Goal: Transaction & Acquisition: Subscribe to service/newsletter

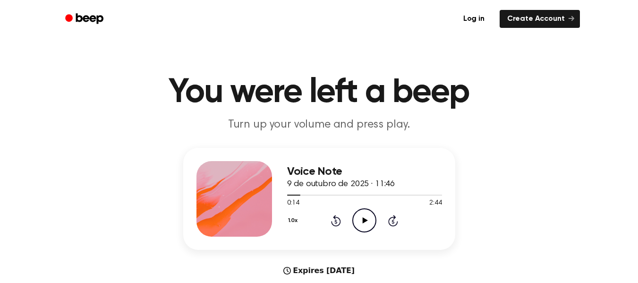
click at [366, 217] on icon "Play Audio" at bounding box center [364, 220] width 24 height 24
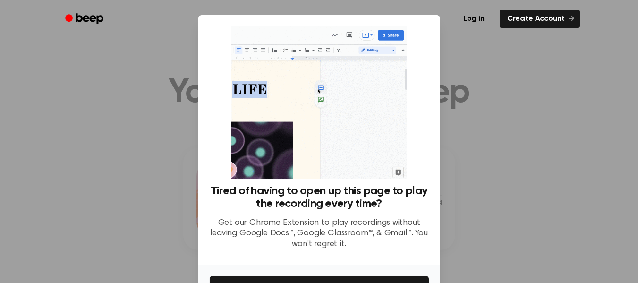
click at [503, 93] on div at bounding box center [319, 141] width 638 height 283
click at [91, 85] on div at bounding box center [319, 141] width 638 height 283
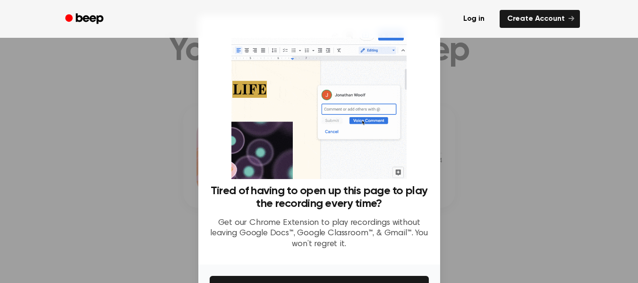
scroll to position [78, 0]
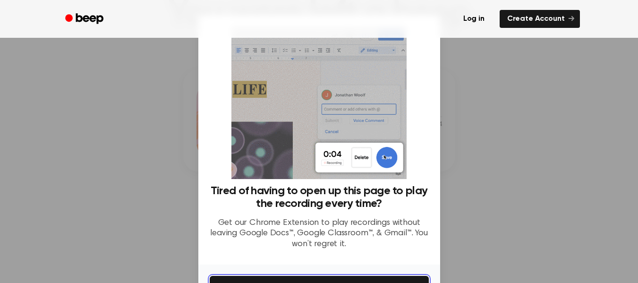
click at [351, 279] on button "Get It Now" at bounding box center [319, 286] width 219 height 21
